Goal: Information Seeking & Learning: Learn about a topic

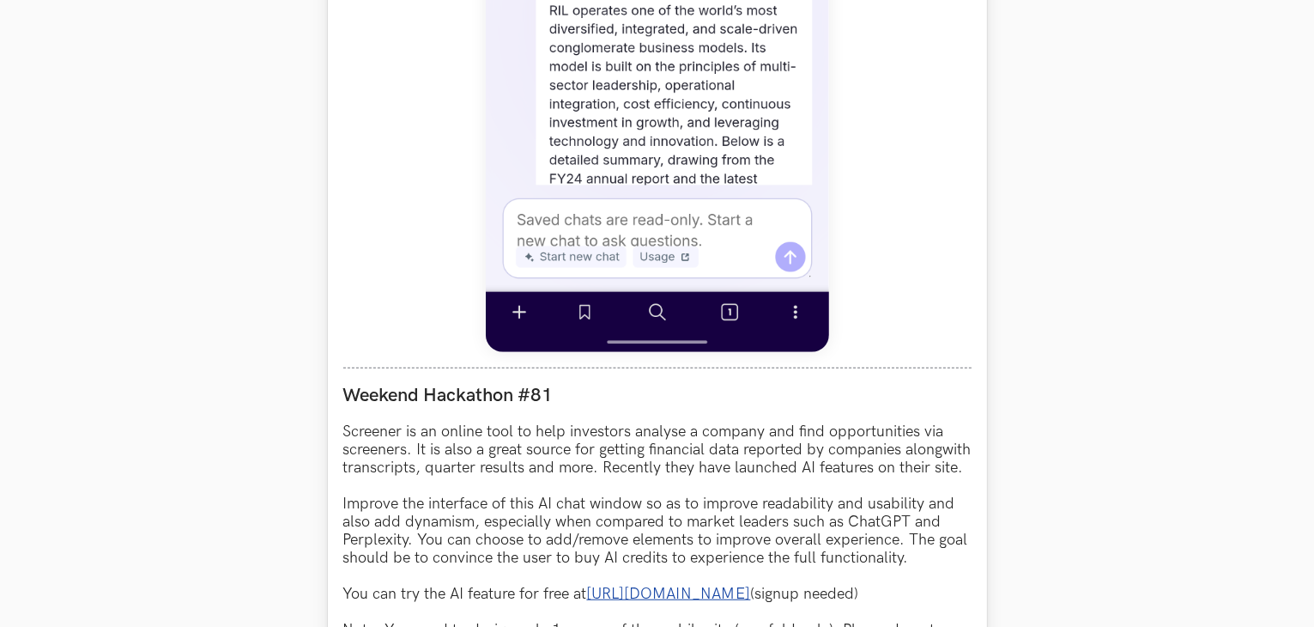
scroll to position [1459, 0]
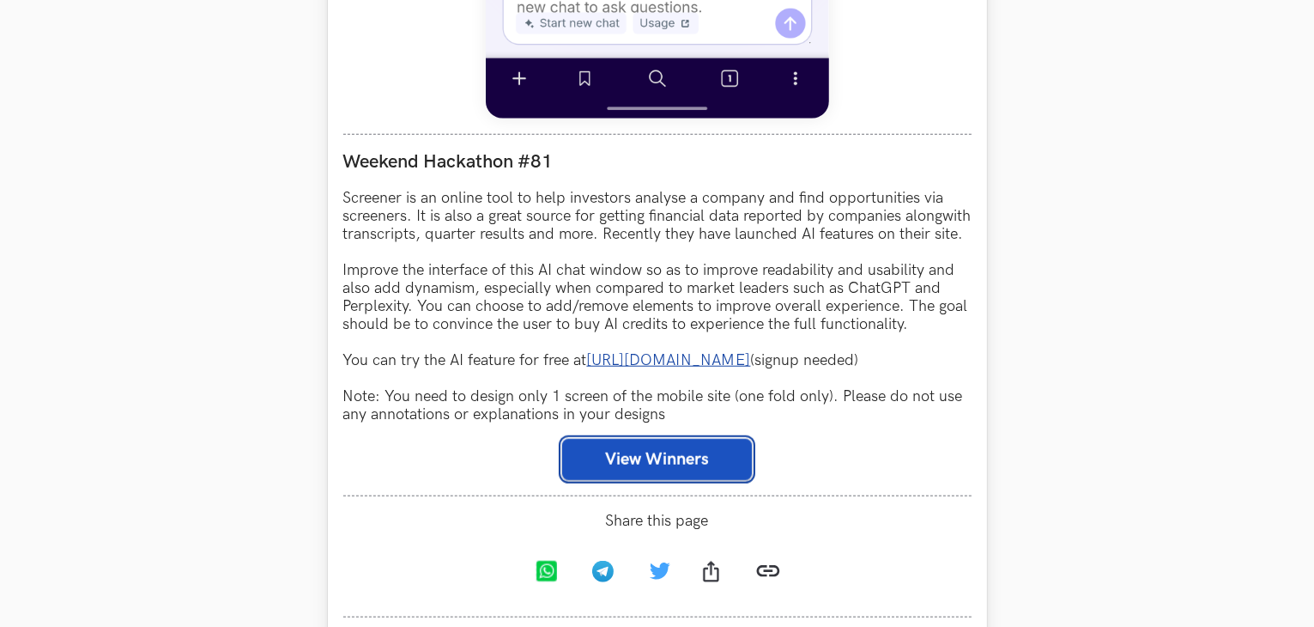
click at [627, 470] on button "View Winners" at bounding box center [657, 459] width 190 height 41
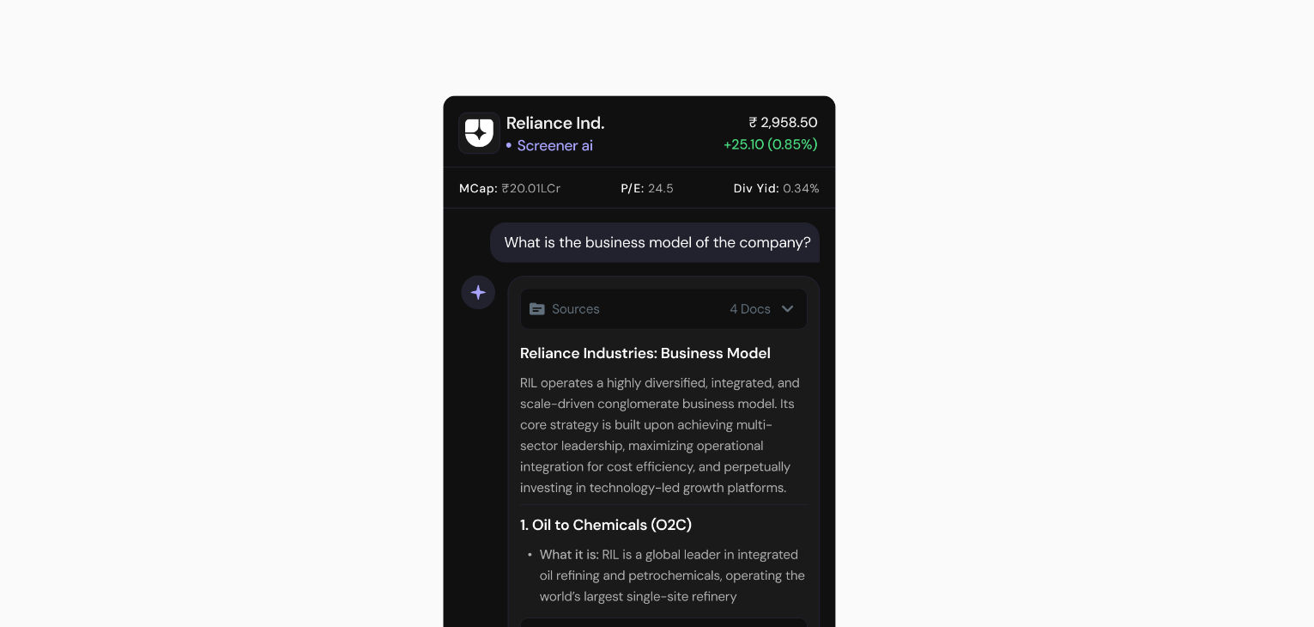
scroll to position [1458, 0]
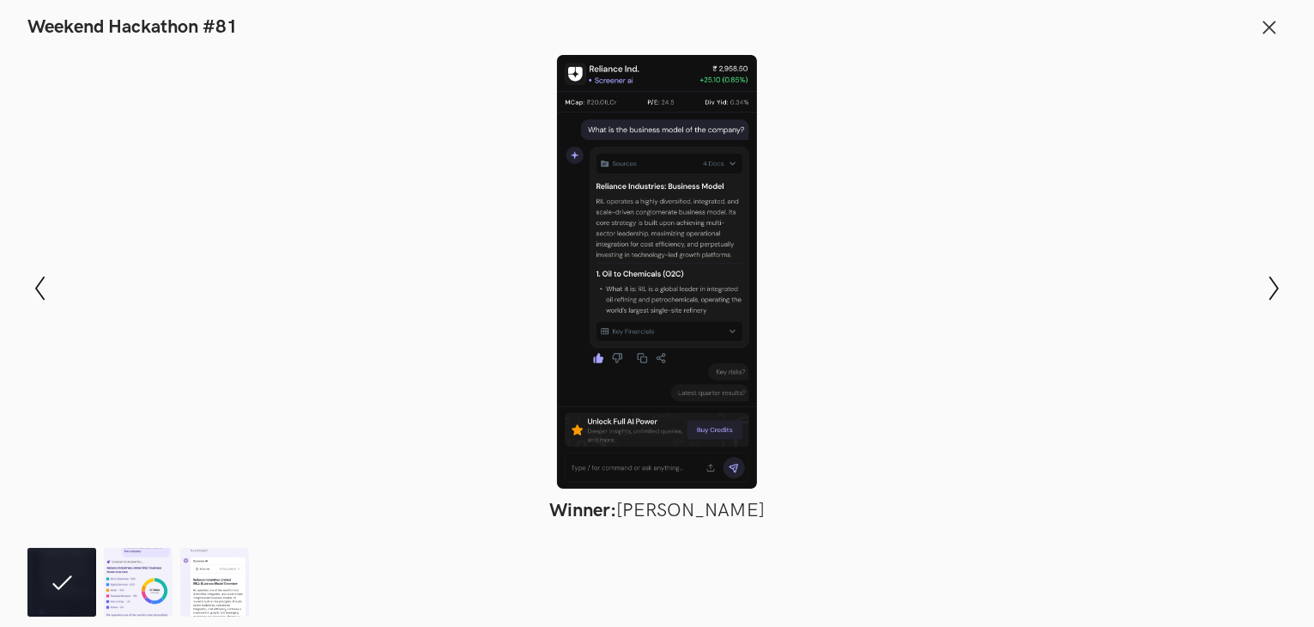
drag, startPoint x: 694, startPoint y: 203, endPoint x: 621, endPoint y: 233, distance: 78.1
drag, startPoint x: 621, startPoint y: 233, endPoint x: 596, endPoint y: 184, distance: 56.1
click at [588, 185] on div at bounding box center [657, 272] width 1189 height 434
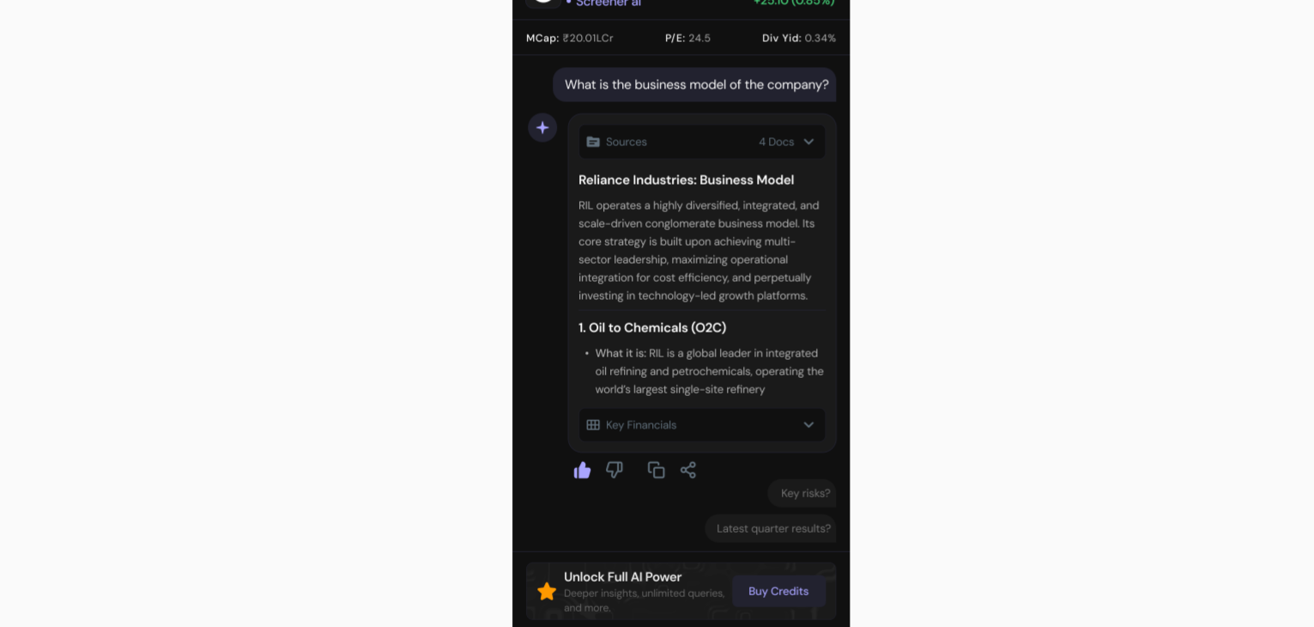
drag, startPoint x: 639, startPoint y: 207, endPoint x: 618, endPoint y: 256, distance: 53.1
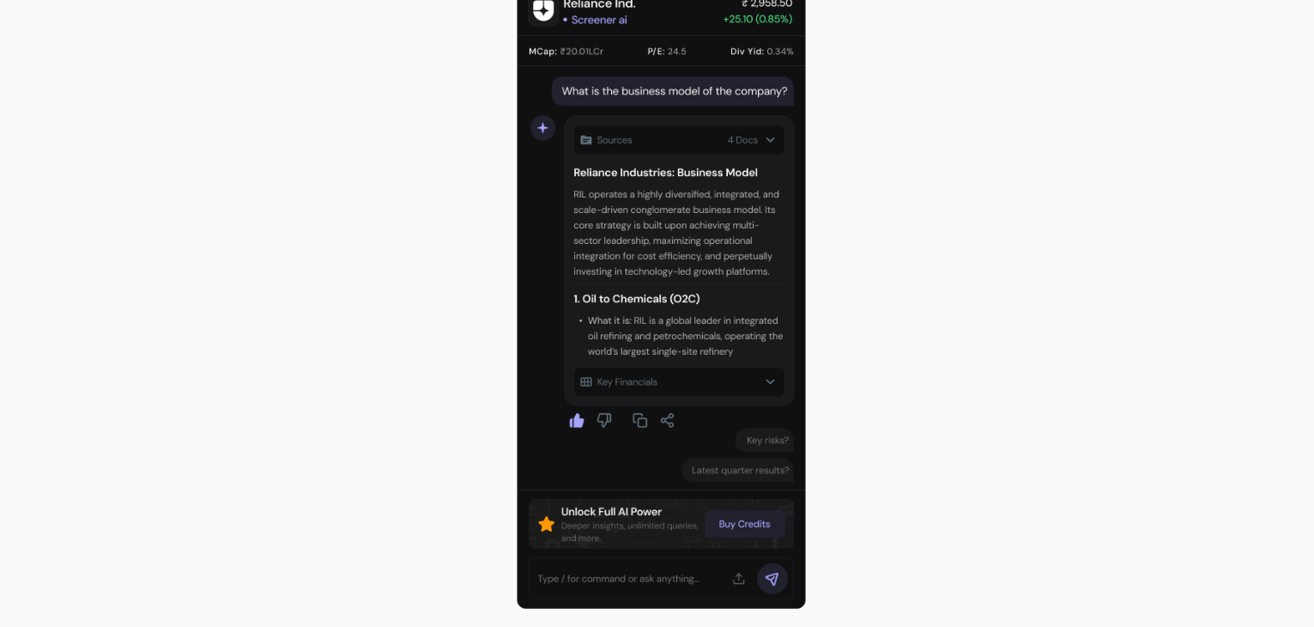
drag, startPoint x: 618, startPoint y: 256, endPoint x: 864, endPoint y: 210, distance: 250.5
click at [864, 210] on div at bounding box center [657, 272] width 1189 height 434
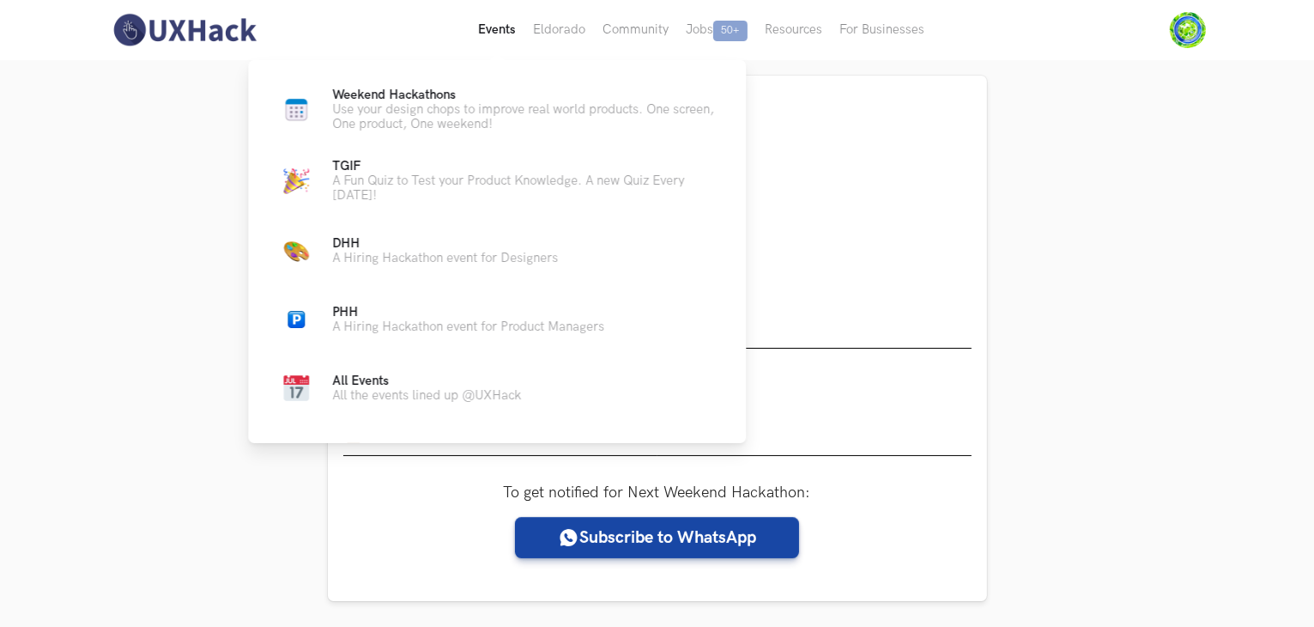
click at [516, 27] on button "Events Live" at bounding box center [497, 30] width 55 height 60
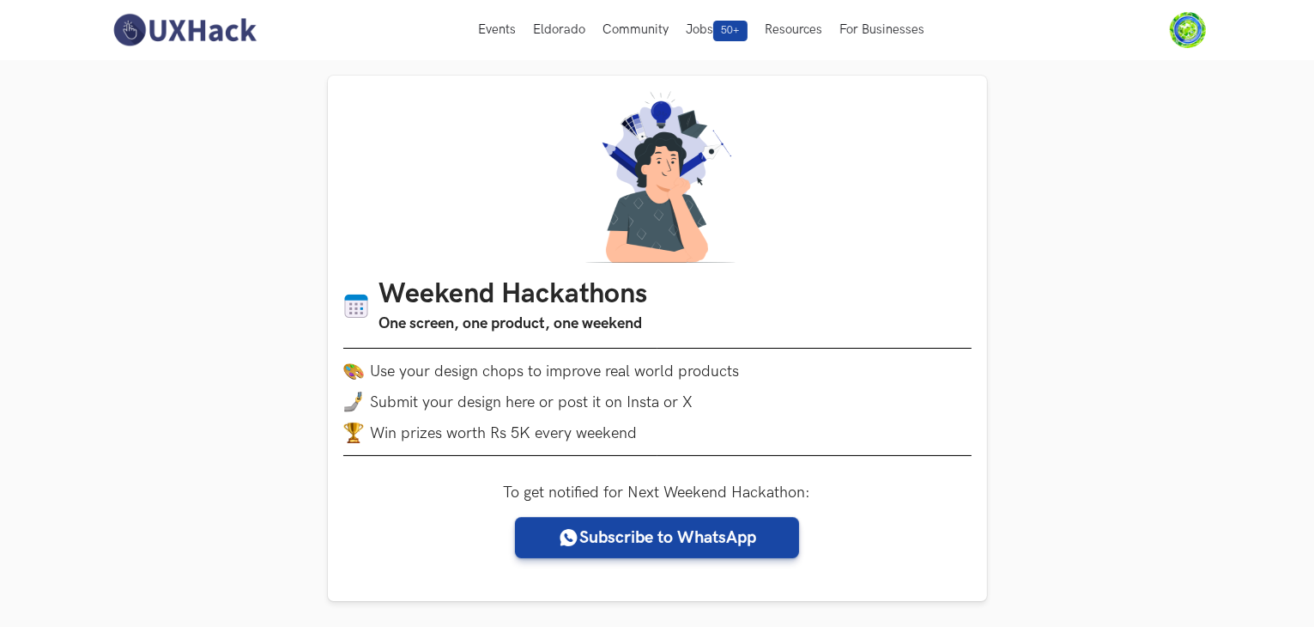
click at [200, 28] on img at bounding box center [184, 30] width 153 height 36
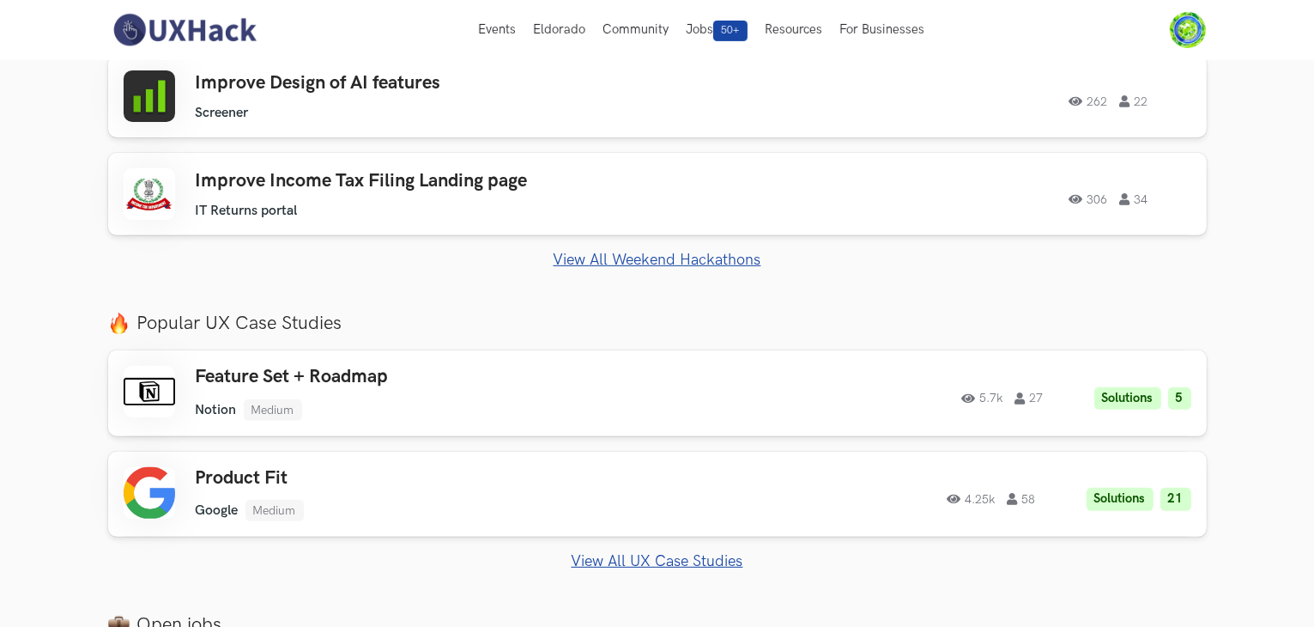
scroll to position [209, 0]
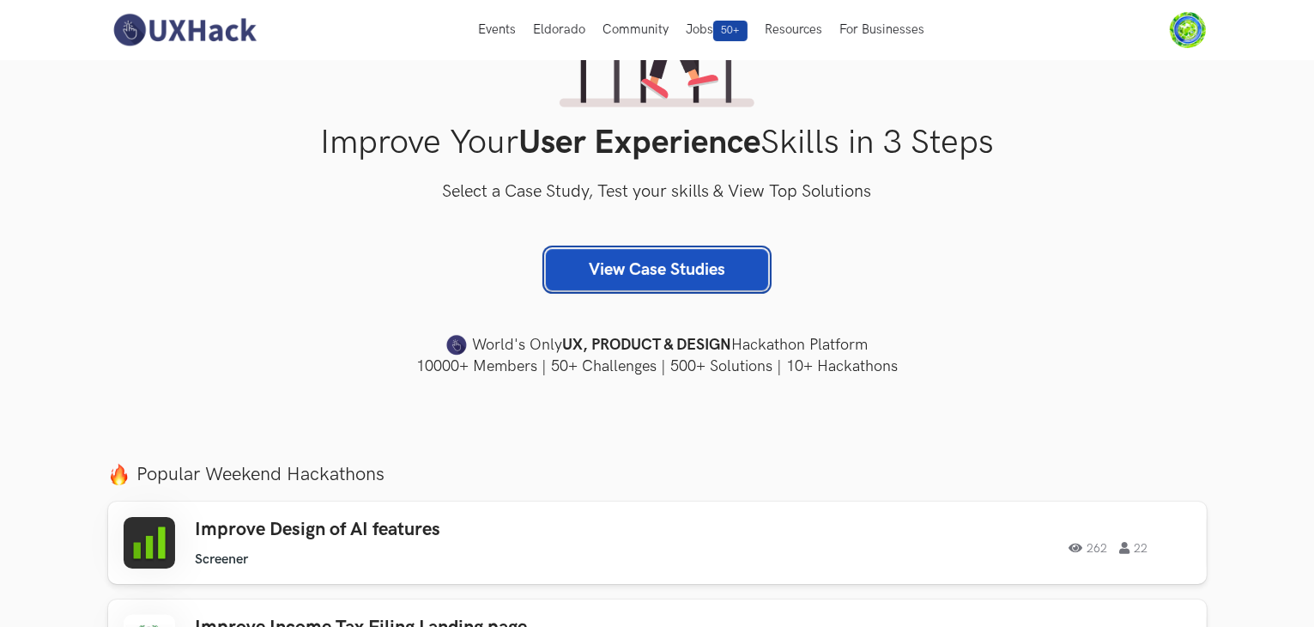
click at [642, 264] on link "View Case Studies" at bounding box center [657, 269] width 222 height 41
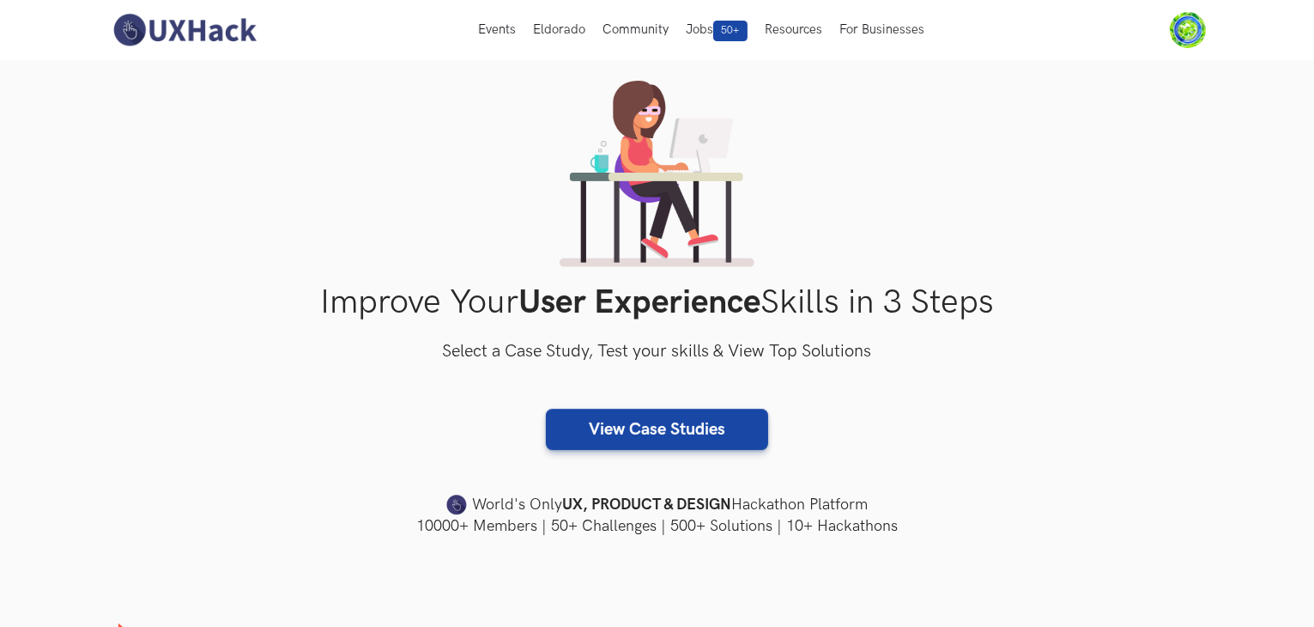
scroll to position [0, 0]
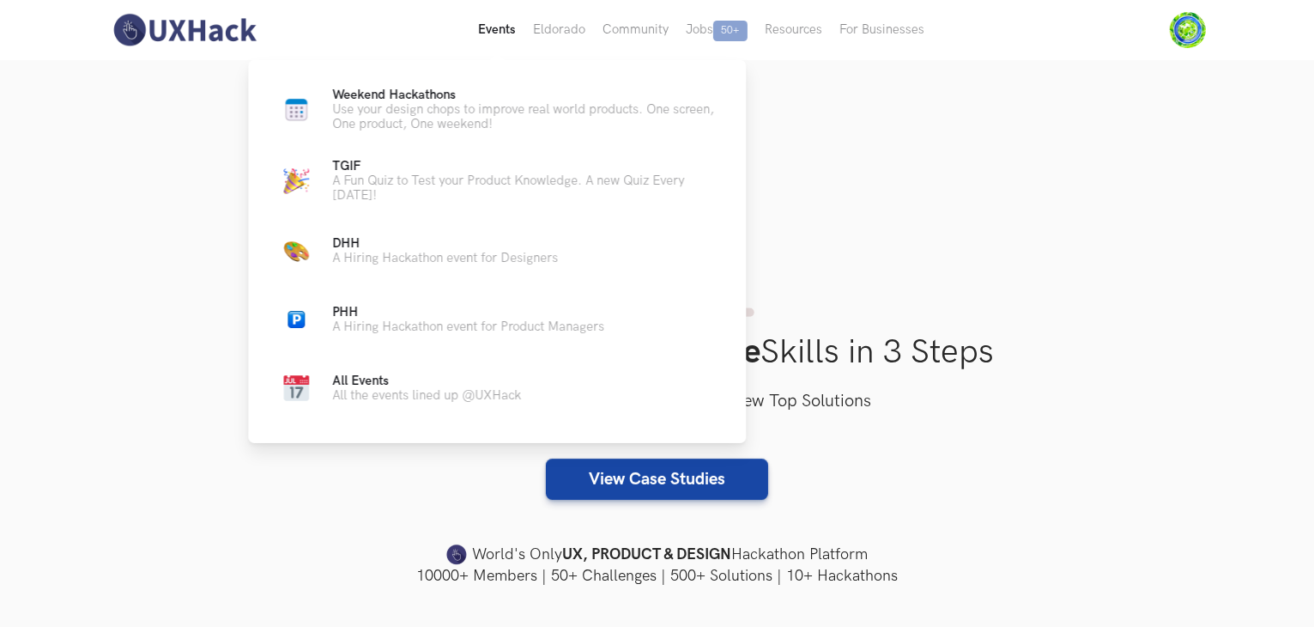
click at [495, 40] on button "Events Live" at bounding box center [497, 30] width 55 height 60
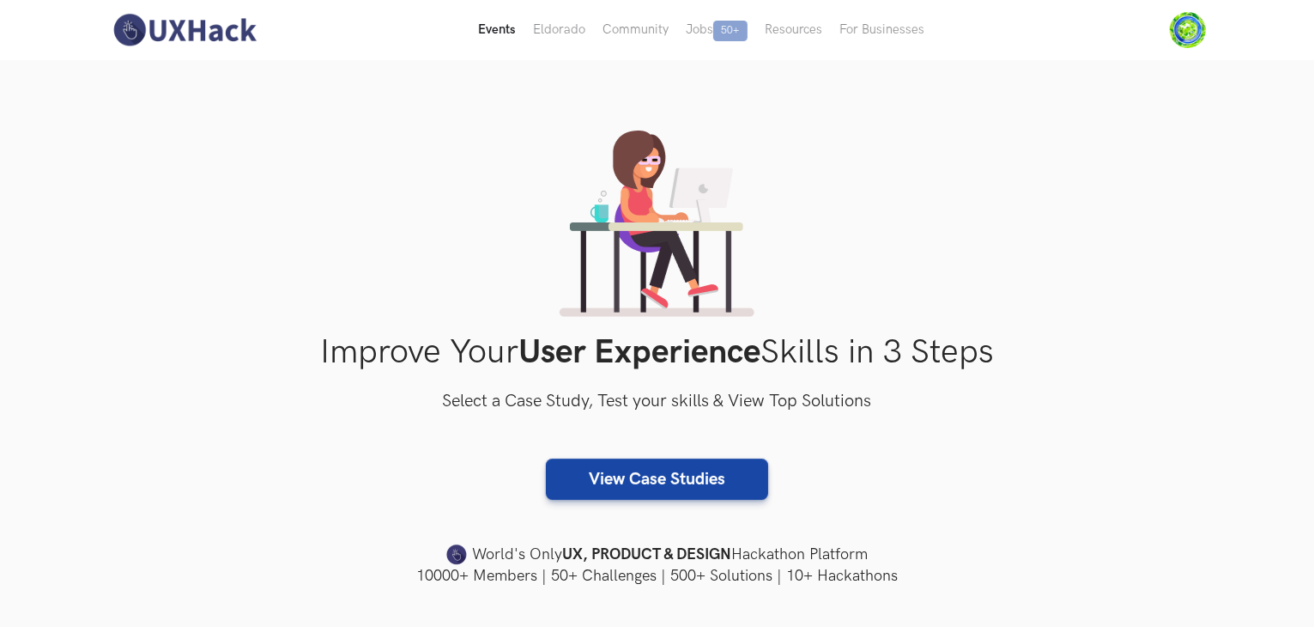
click at [495, 40] on button "Events Live" at bounding box center [497, 30] width 55 height 60
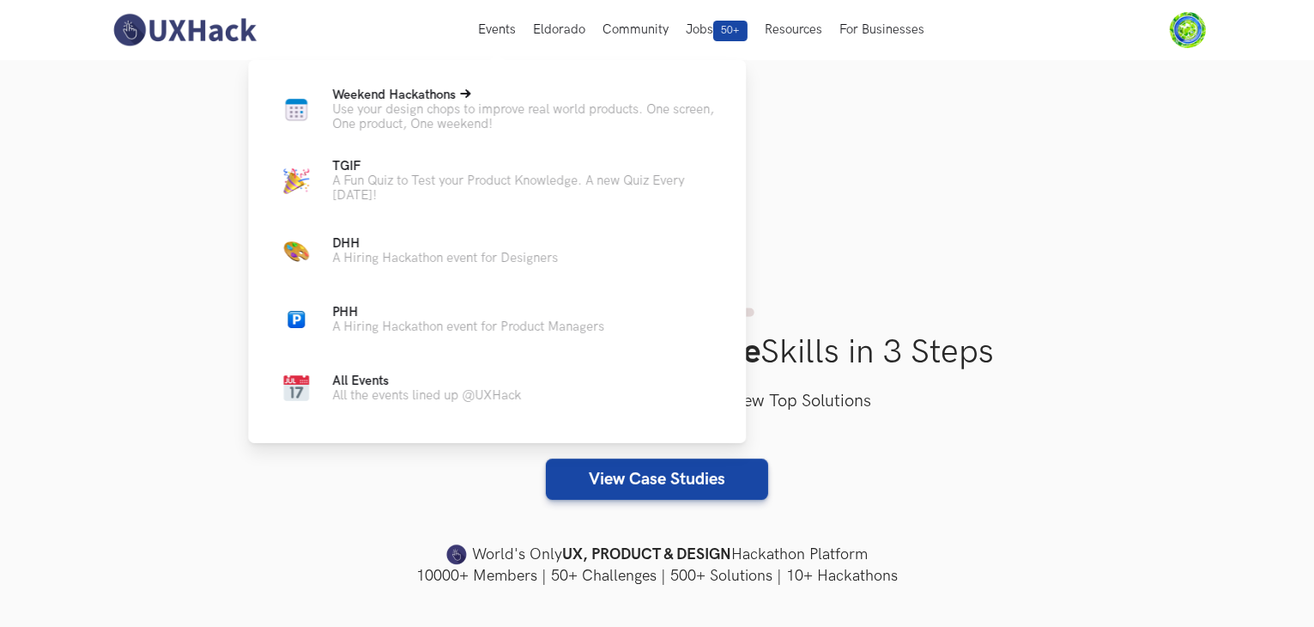
click at [428, 121] on p "Use your design chops to improve real world products. One screen, One product, …" at bounding box center [525, 116] width 386 height 29
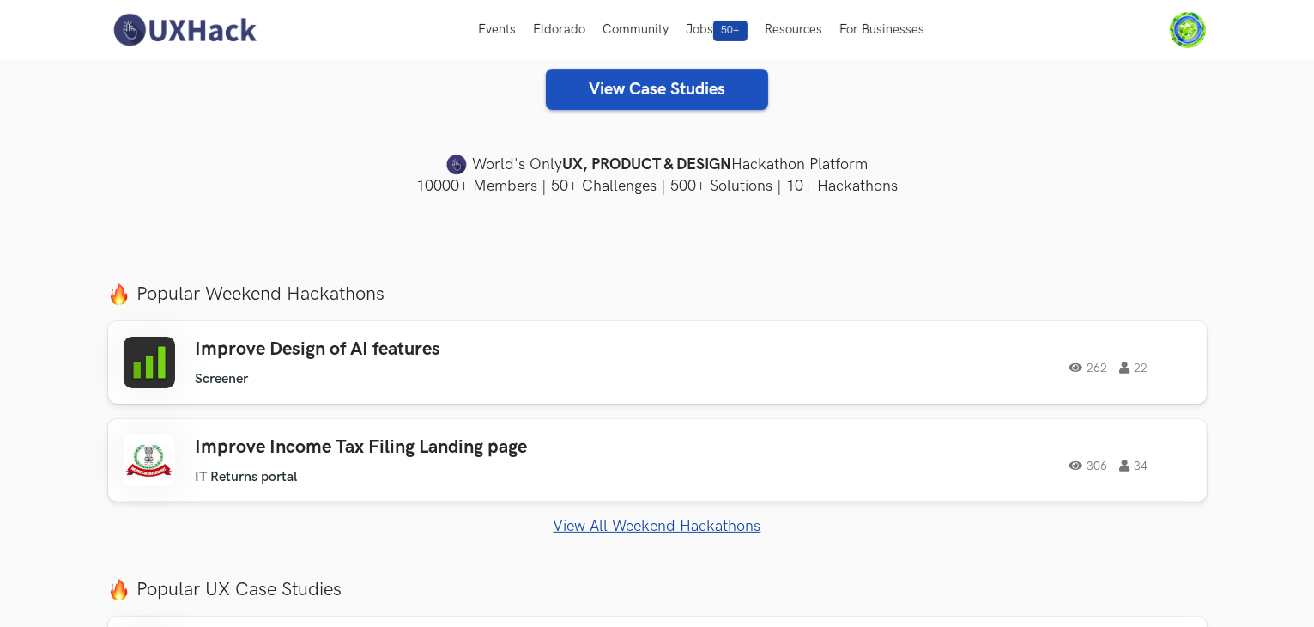
scroll to position [387, 0]
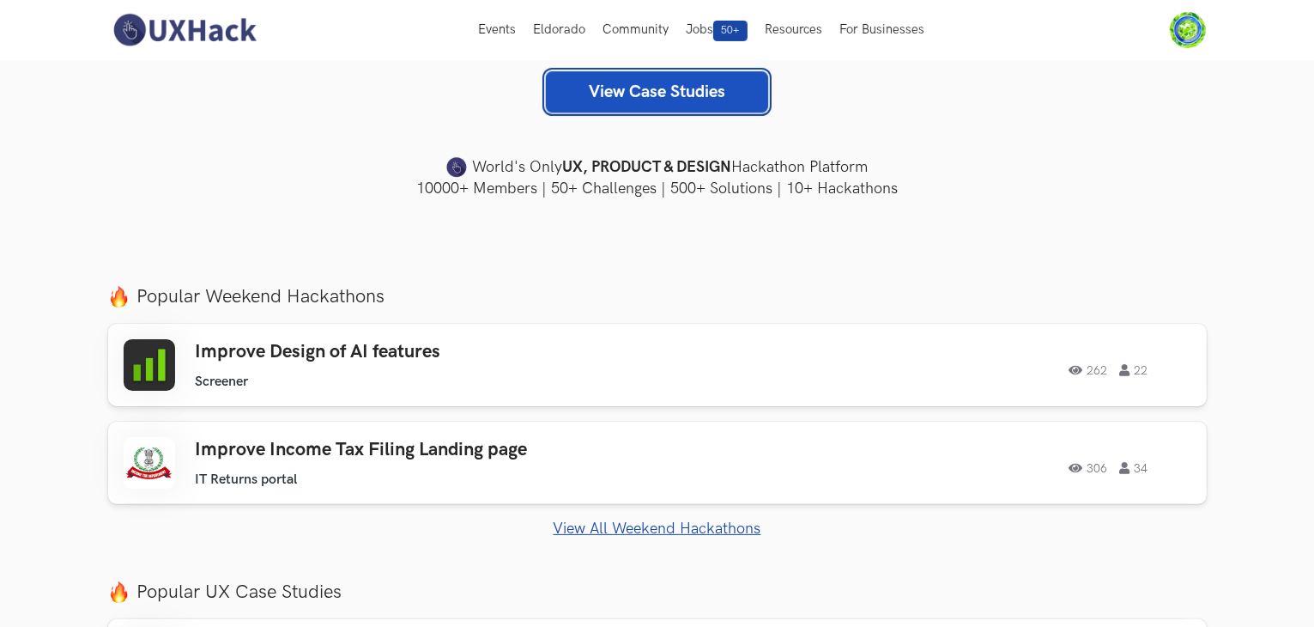
click at [662, 104] on link "View Case Studies" at bounding box center [657, 91] width 222 height 41
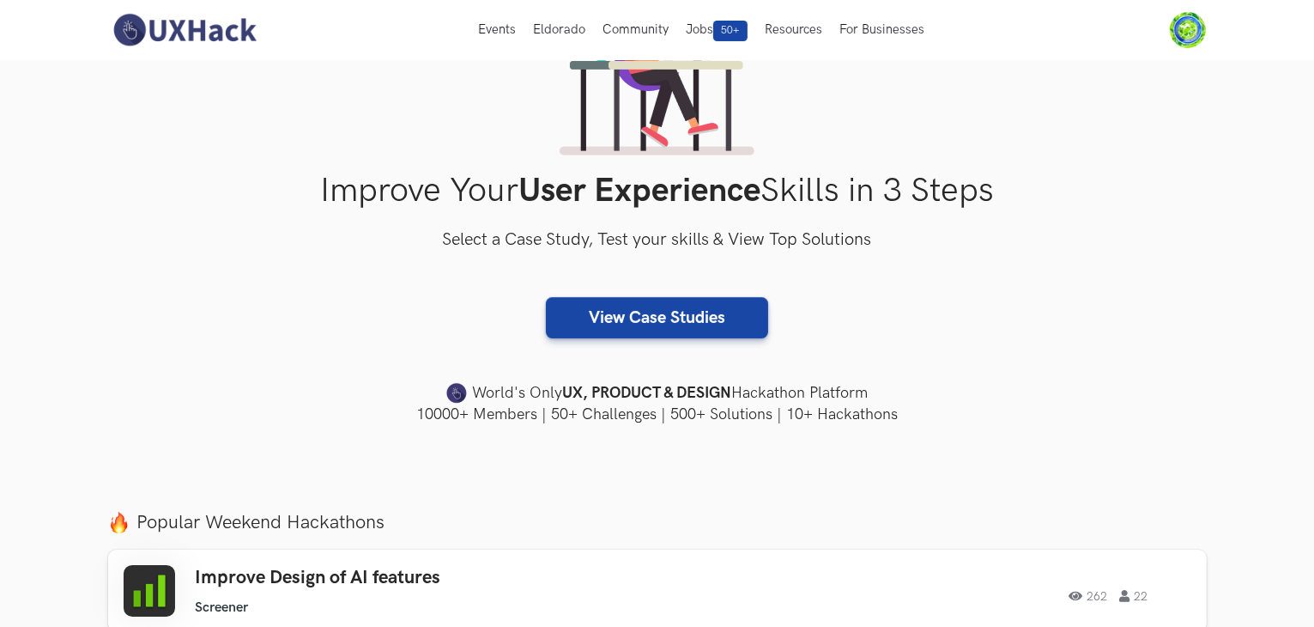
scroll to position [0, 0]
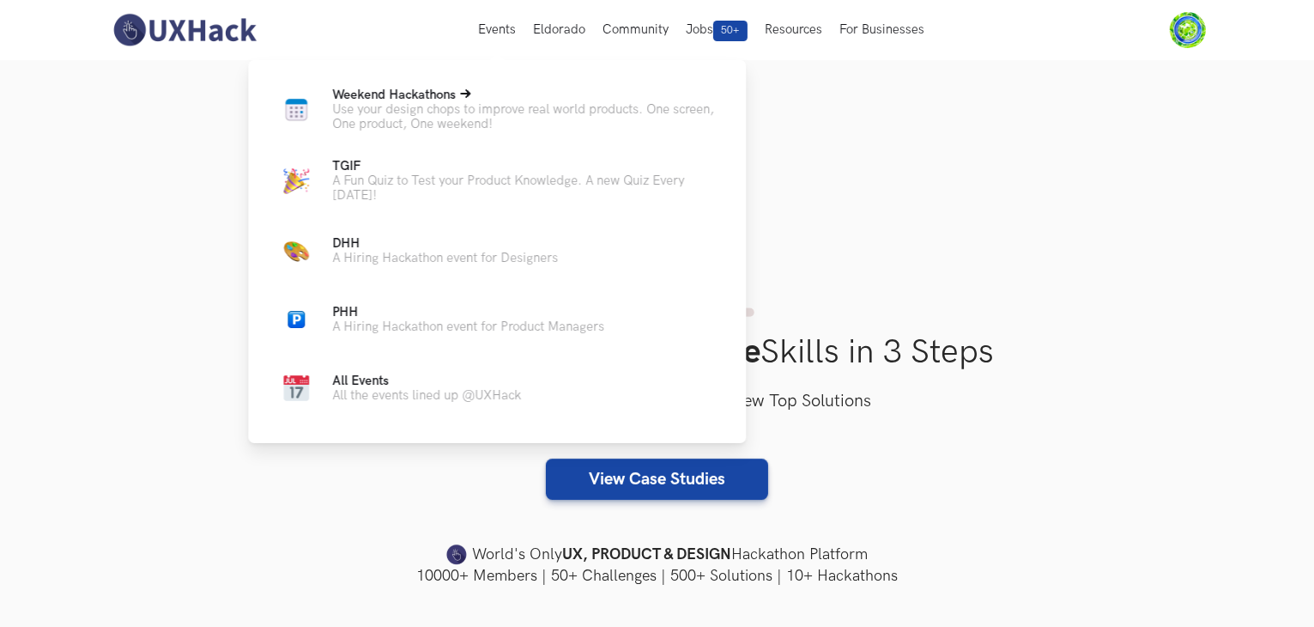
drag, startPoint x: 491, startPoint y: 73, endPoint x: 470, endPoint y: 100, distance: 34.2
click at [470, 100] on div "Weekend Hackathons Live Use your design chops to improve real world products. O…" at bounding box center [497, 248] width 498 height 376
click at [470, 100] on p "Weekend Hackathons Live" at bounding box center [525, 95] width 386 height 15
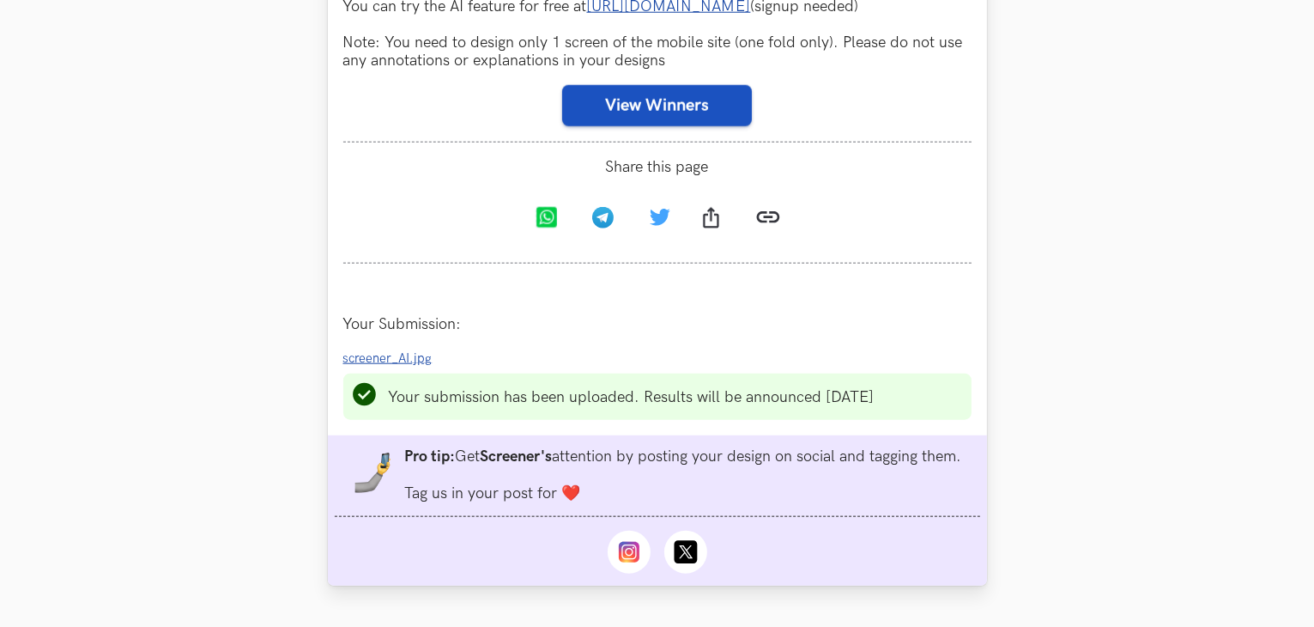
scroll to position [1813, 0]
click at [640, 124] on button "View Winners" at bounding box center [657, 105] width 190 height 41
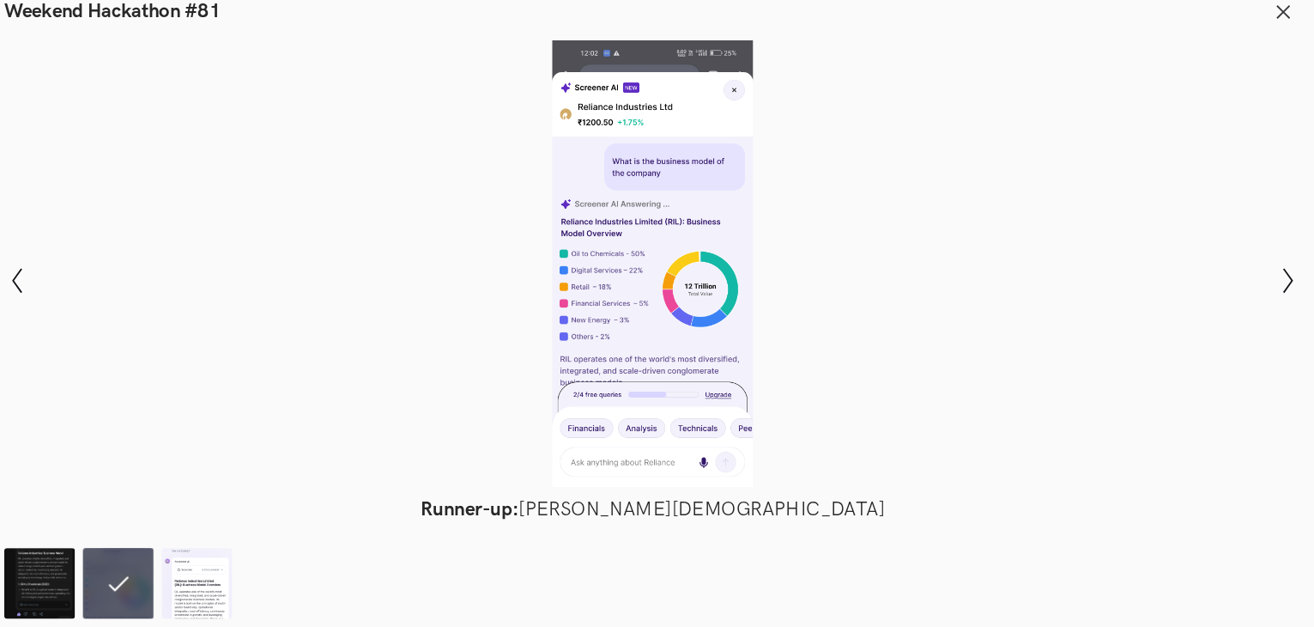
scroll to position [1823, 0]
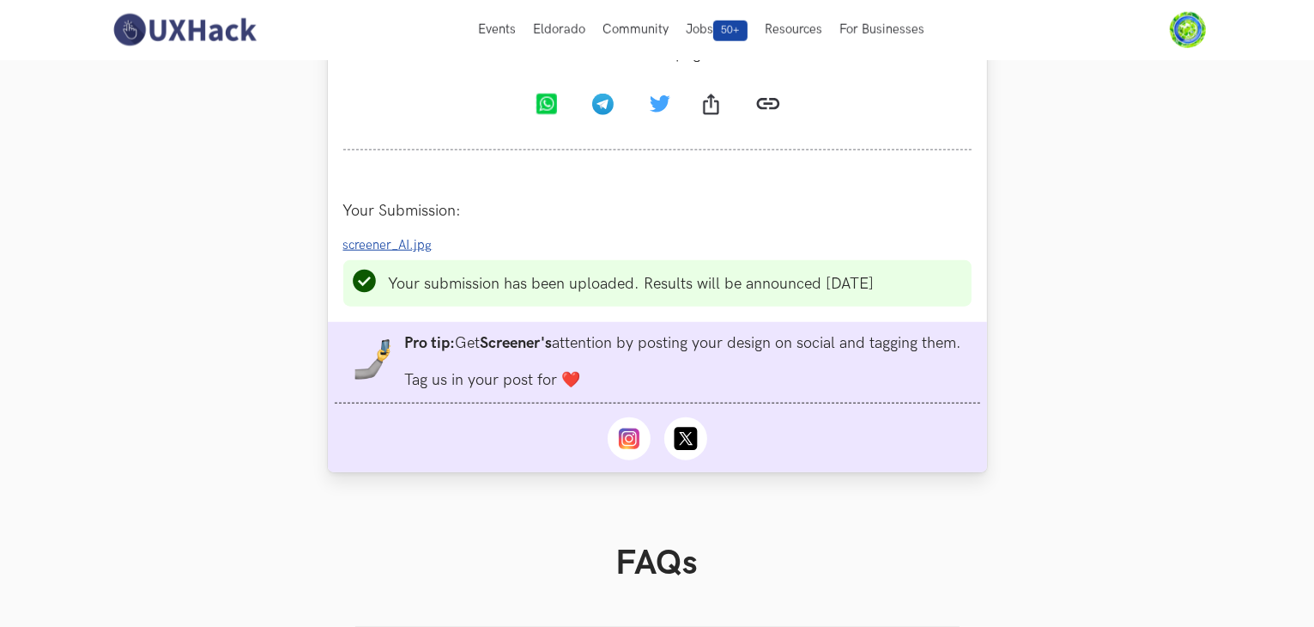
scroll to position [1743, 0]
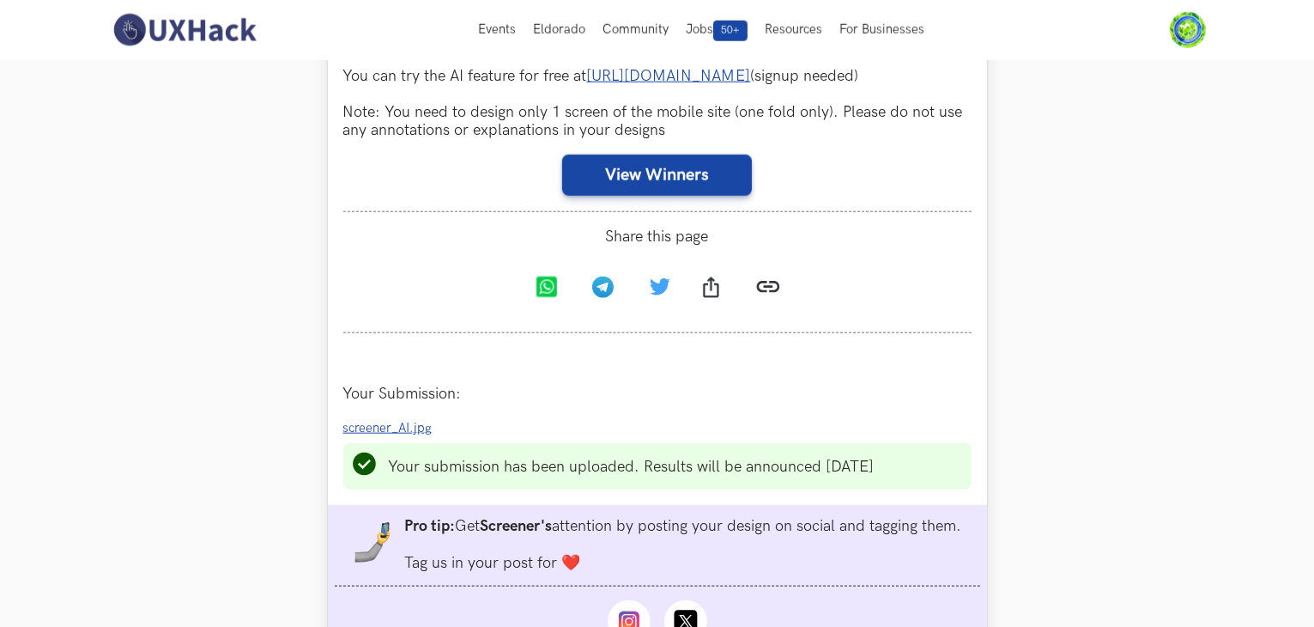
click at [391, 435] on span "screener_AI.jpg" at bounding box center [387, 428] width 89 height 15
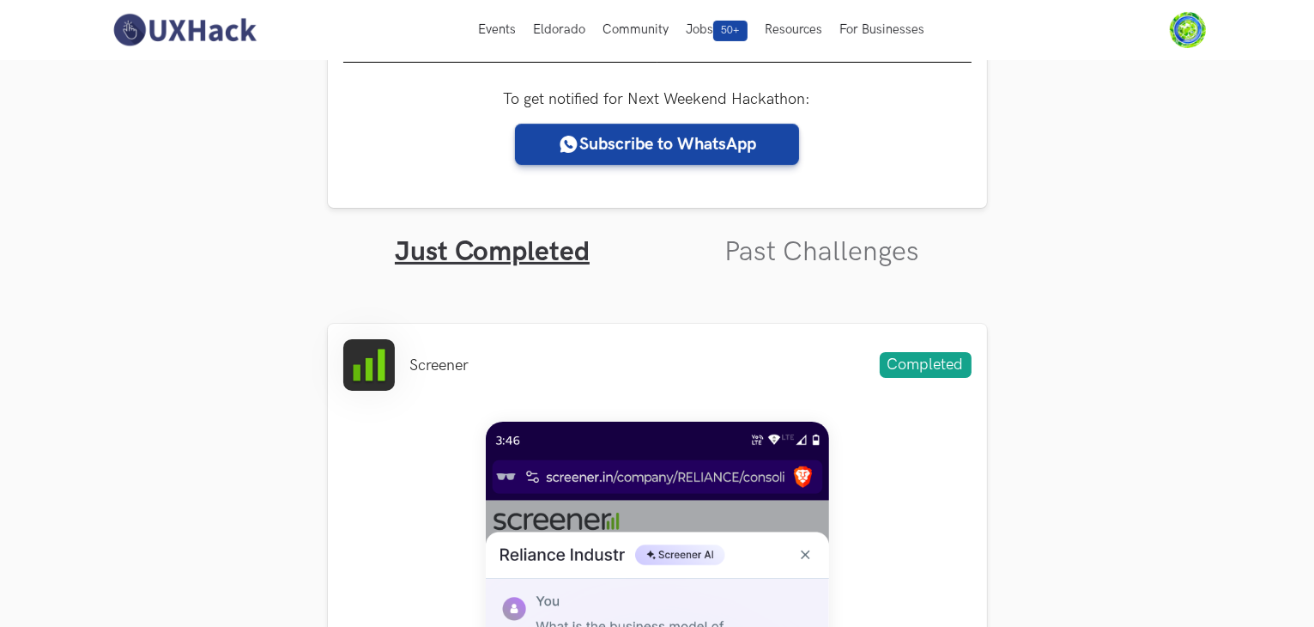
scroll to position [0, 0]
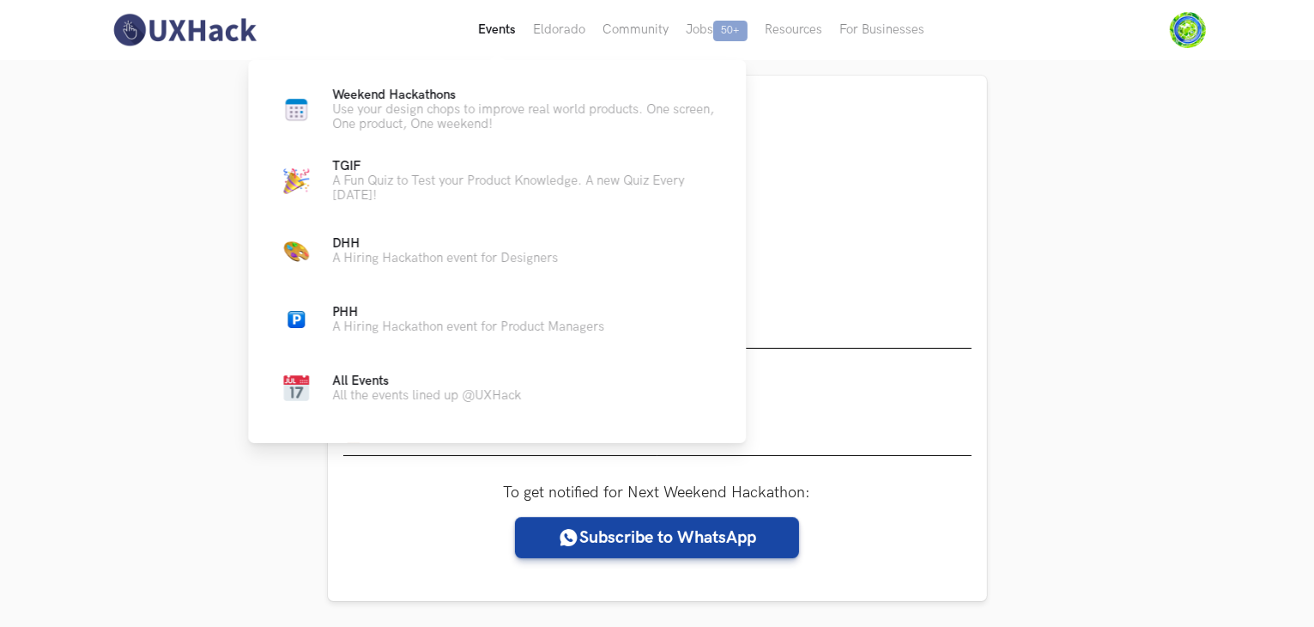
click at [485, 31] on button "Events Live" at bounding box center [497, 30] width 55 height 60
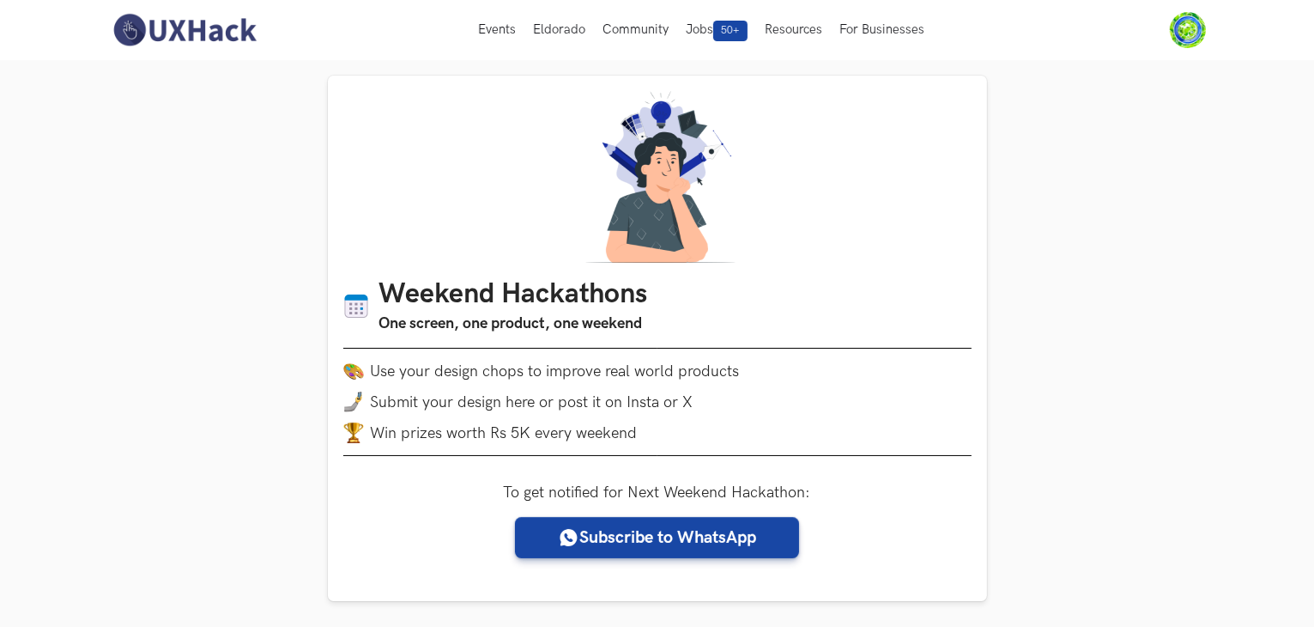
drag, startPoint x: 249, startPoint y: 50, endPoint x: 228, endPoint y: 39, distance: 23.0
click at [228, 39] on nav "Events Live Eldorado Community Jobs 50+ Resources For Businesses Home My Profil…" at bounding box center [657, 30] width 1099 height 60
click at [228, 39] on img at bounding box center [184, 30] width 153 height 36
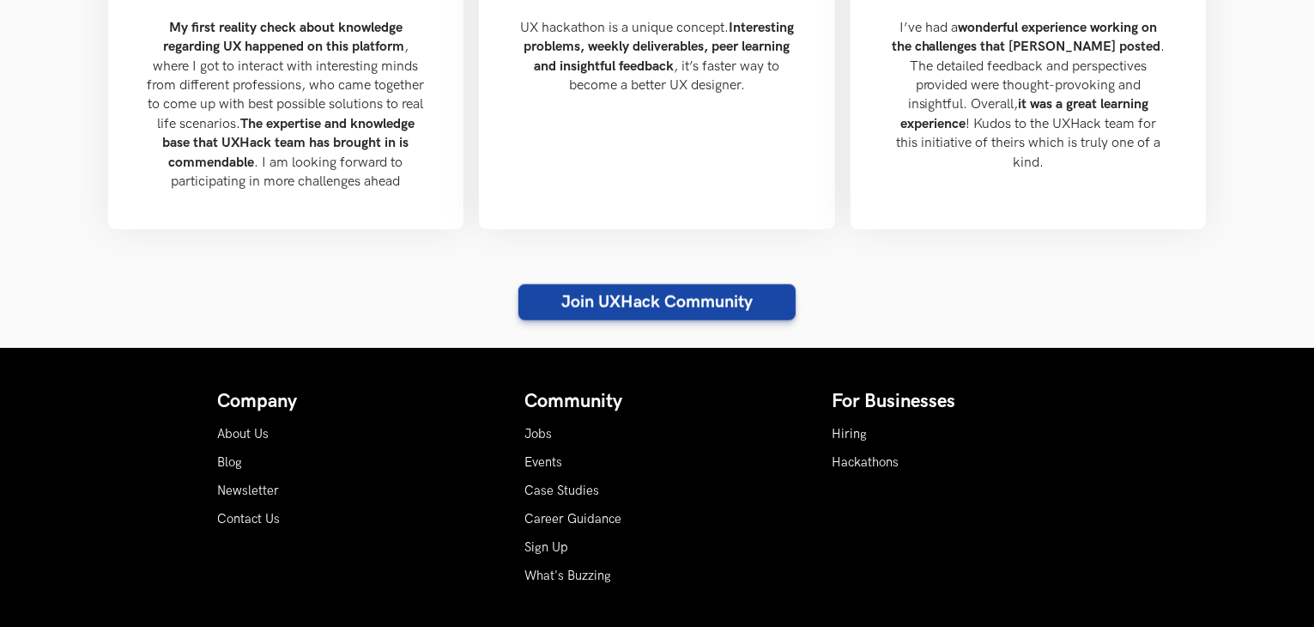
scroll to position [2015, 0]
